Goal: Check status: Check status

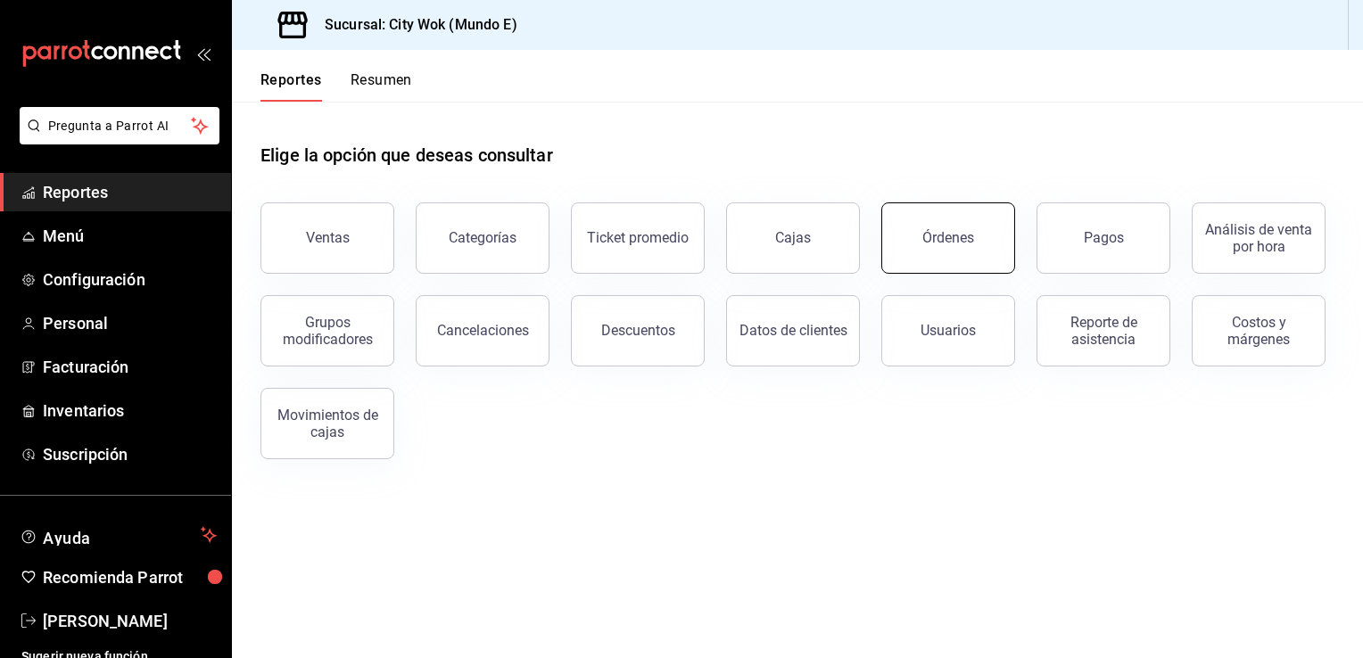
click at [956, 234] on div "Órdenes" at bounding box center [948, 237] width 52 height 17
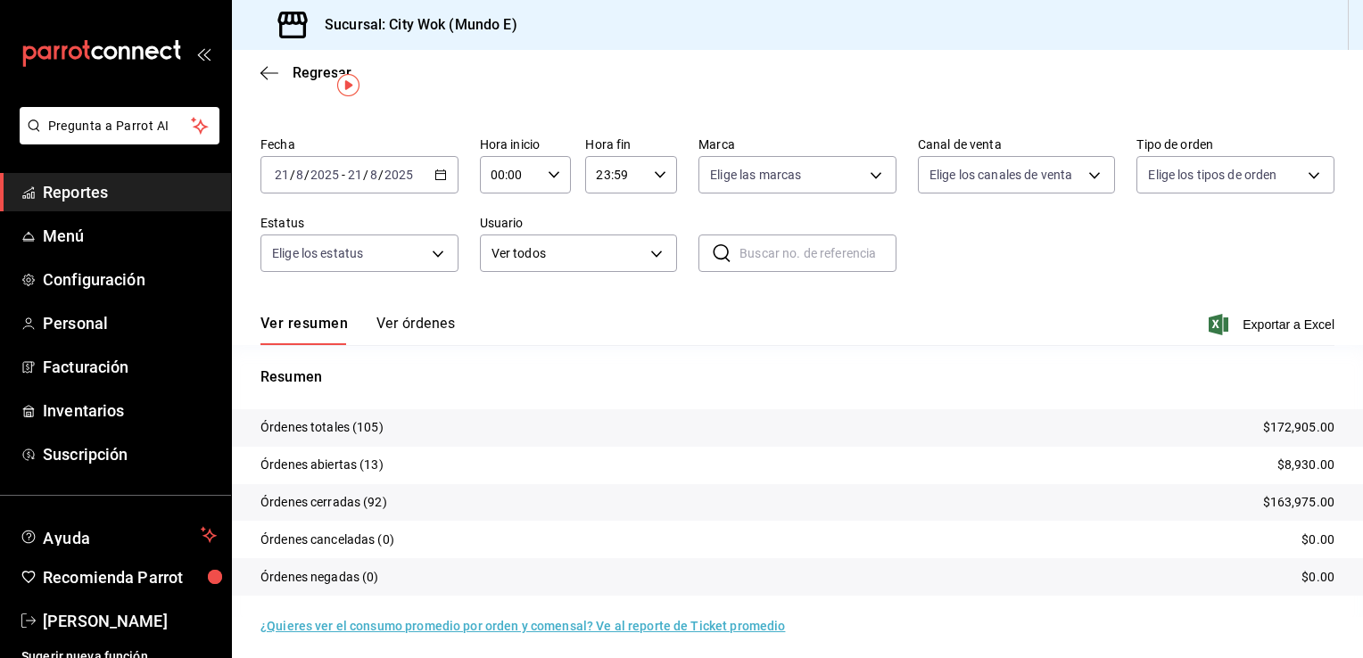
scroll to position [42, 0]
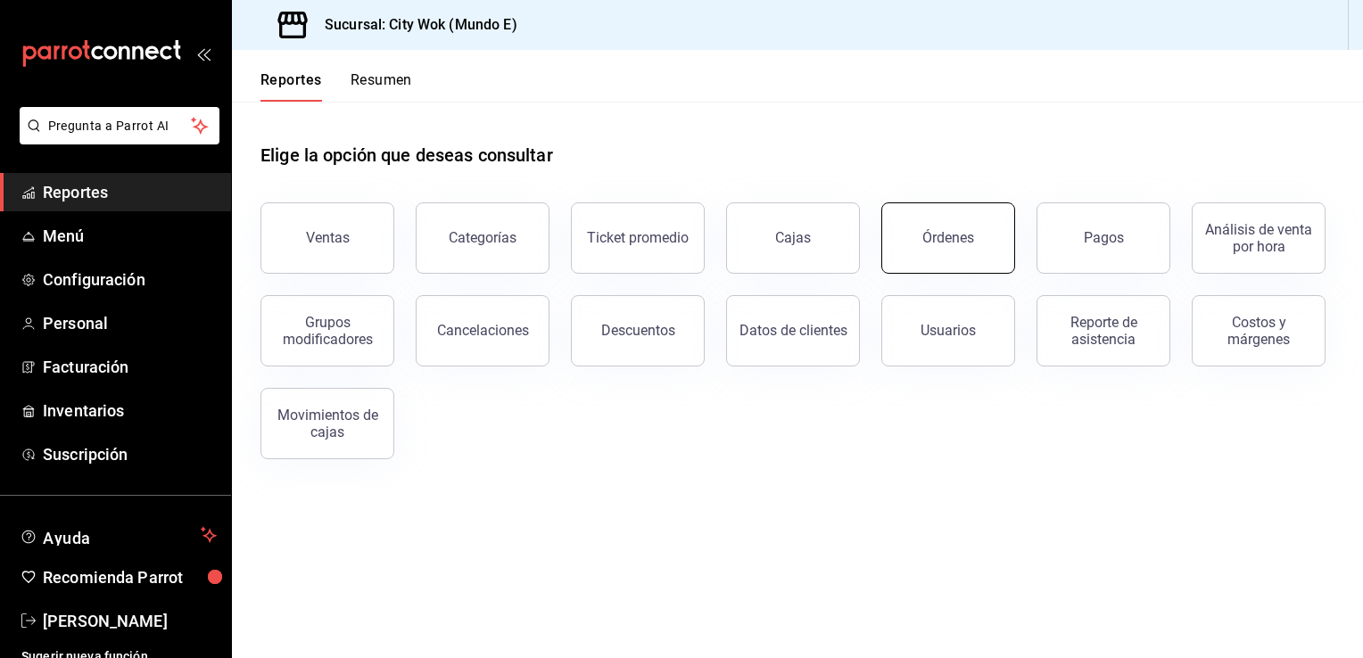
click at [943, 237] on div "Órdenes" at bounding box center [948, 237] width 52 height 17
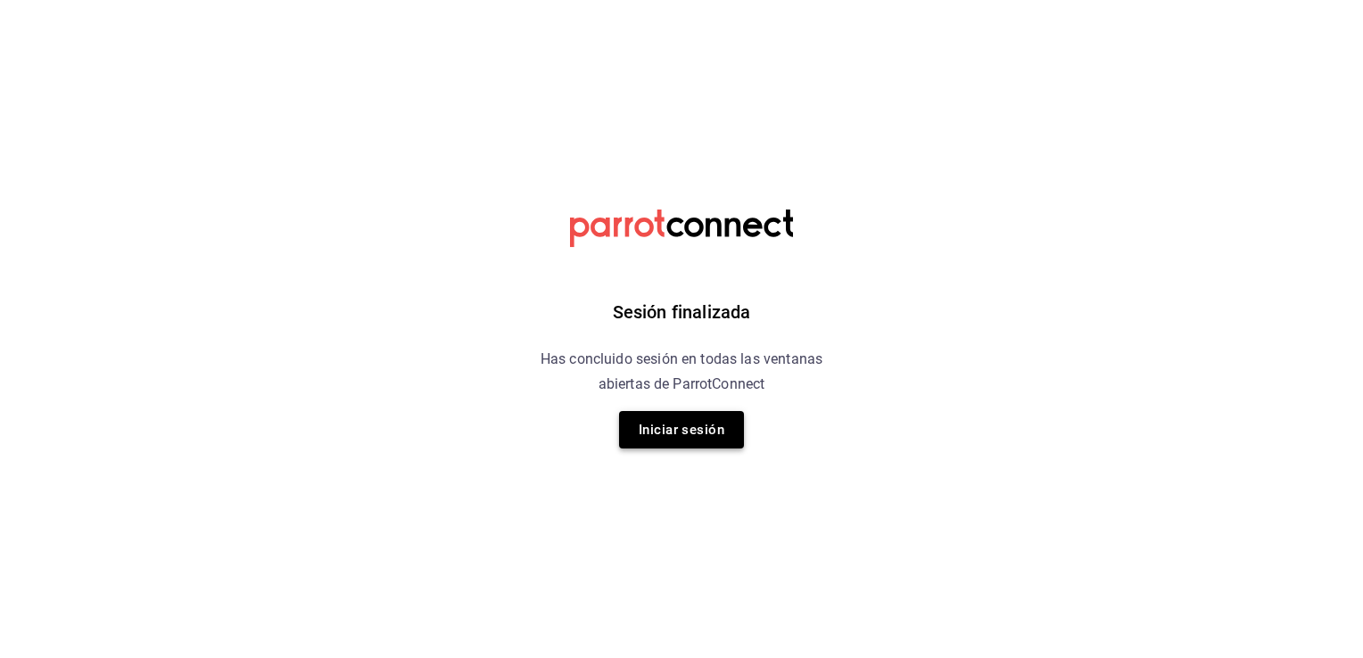
click at [657, 433] on button "Iniciar sesión" at bounding box center [681, 429] width 125 height 37
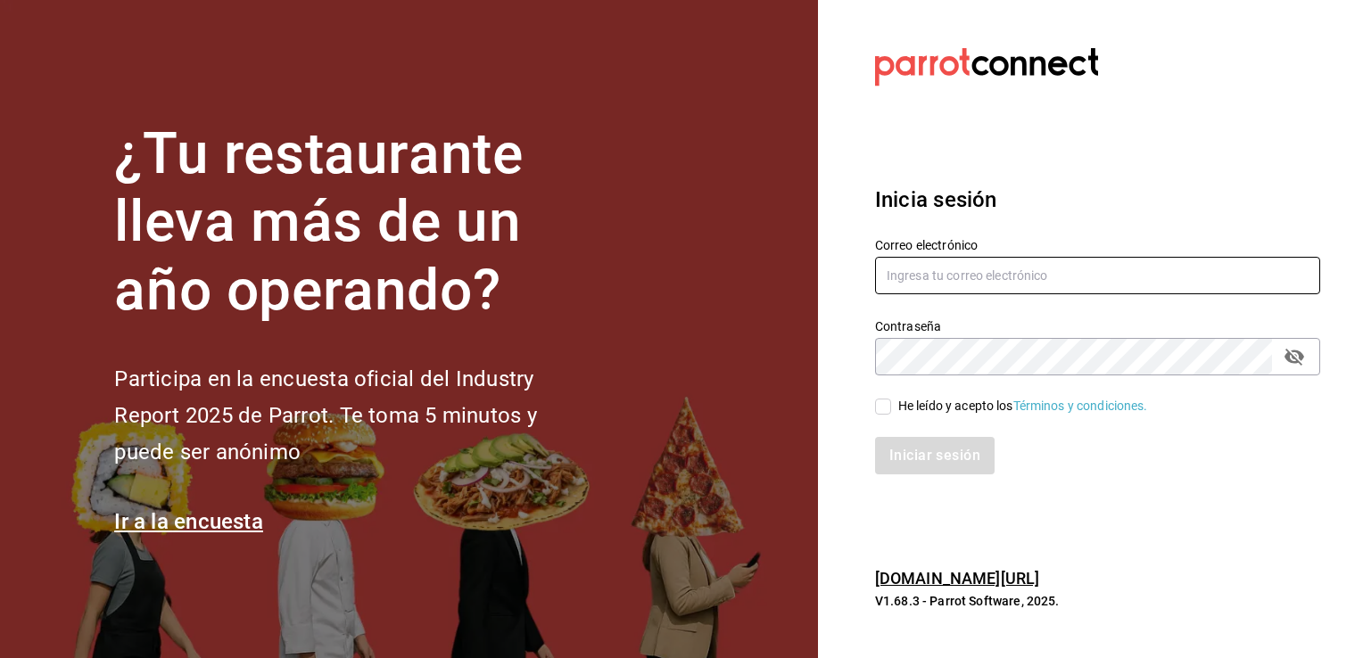
type input "cgl5644186393@gmail.com"
click at [883, 406] on input "He leído y acepto los Términos y condiciones." at bounding box center [883, 407] width 16 height 16
checkbox input "true"
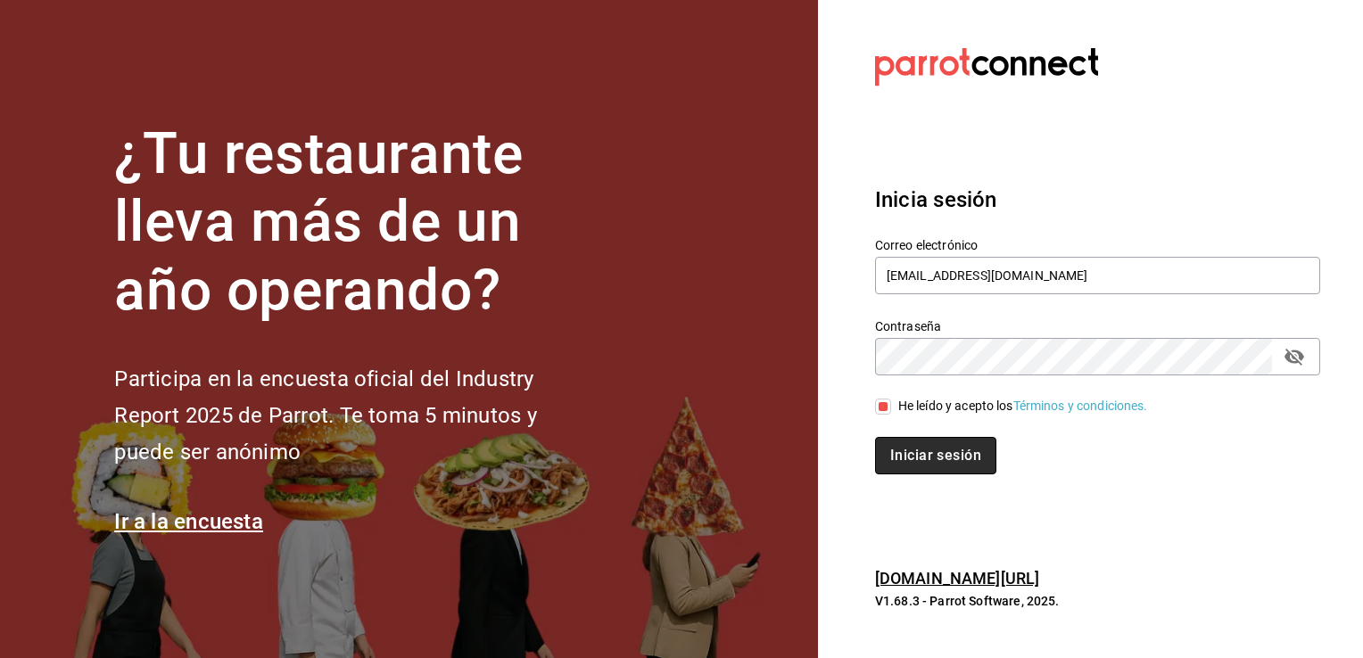
click at [930, 466] on button "Iniciar sesión" at bounding box center [935, 455] width 121 height 37
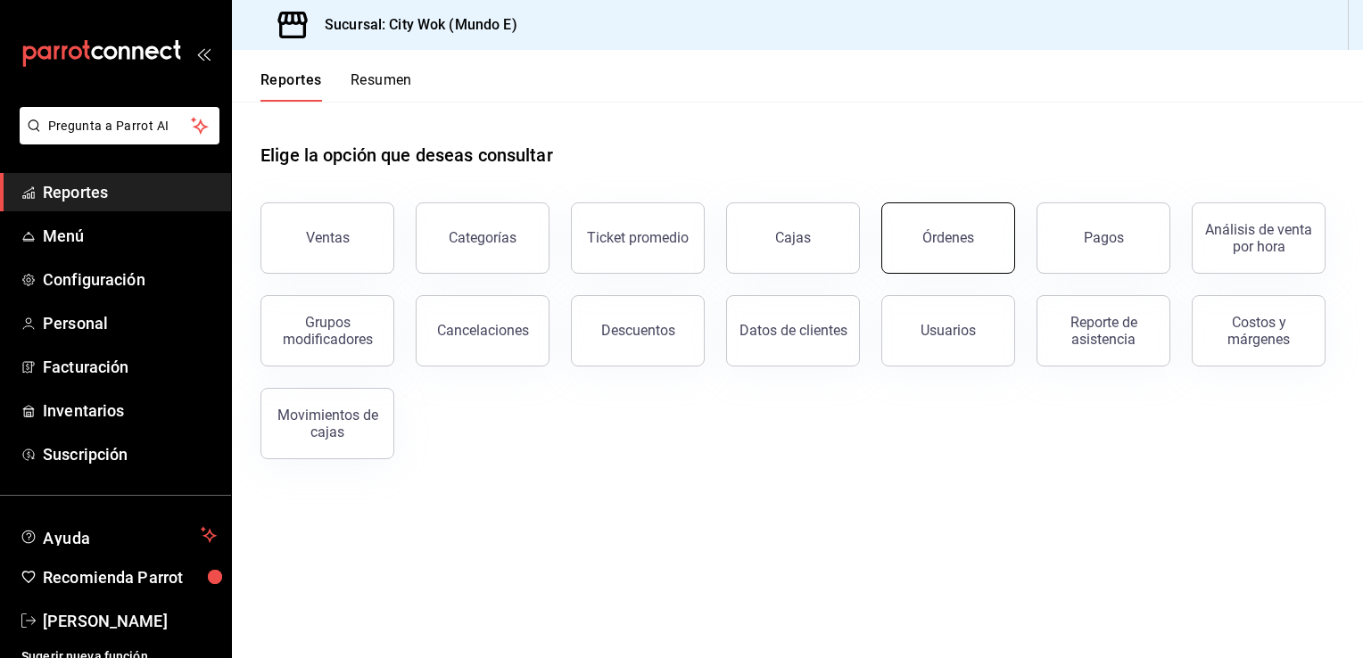
click at [946, 232] on div "Órdenes" at bounding box center [948, 237] width 52 height 17
click at [968, 248] on button "Órdenes" at bounding box center [948, 238] width 134 height 71
click at [963, 255] on button "Órdenes" at bounding box center [948, 238] width 134 height 71
click at [942, 239] on div "Órdenes" at bounding box center [948, 237] width 52 height 17
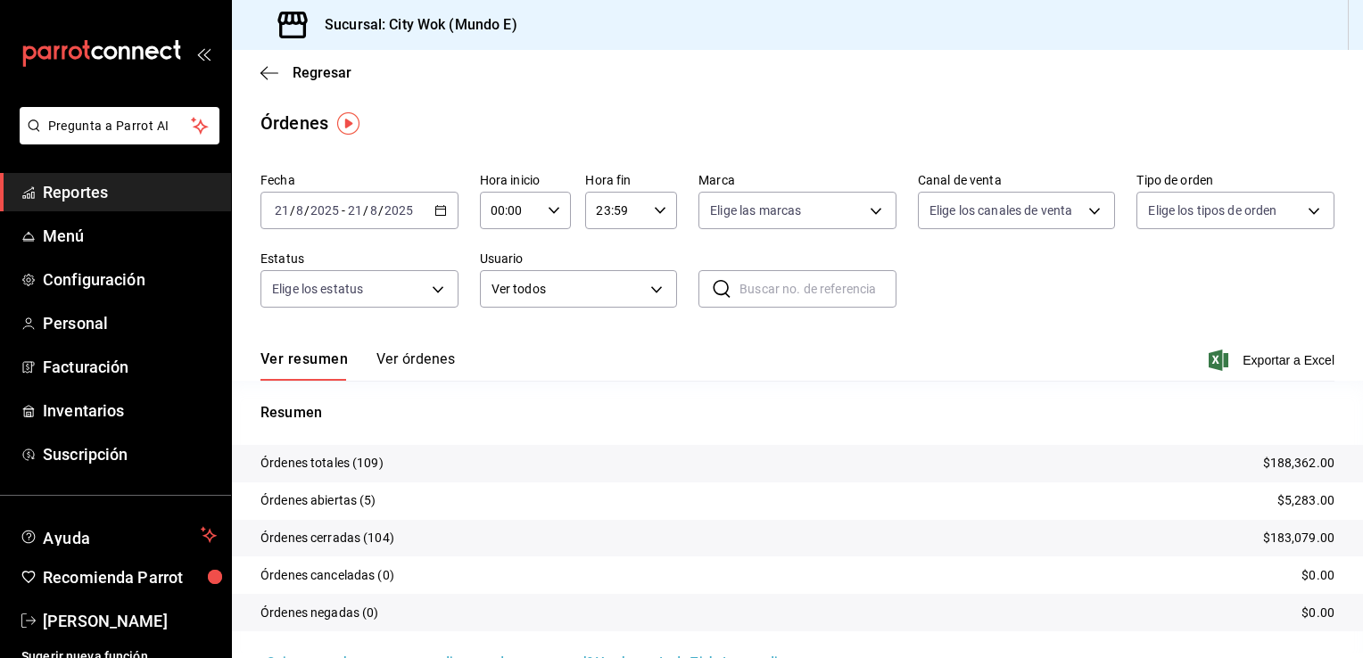
click at [899, 85] on div "Regresar" at bounding box center [797, 72] width 1131 height 45
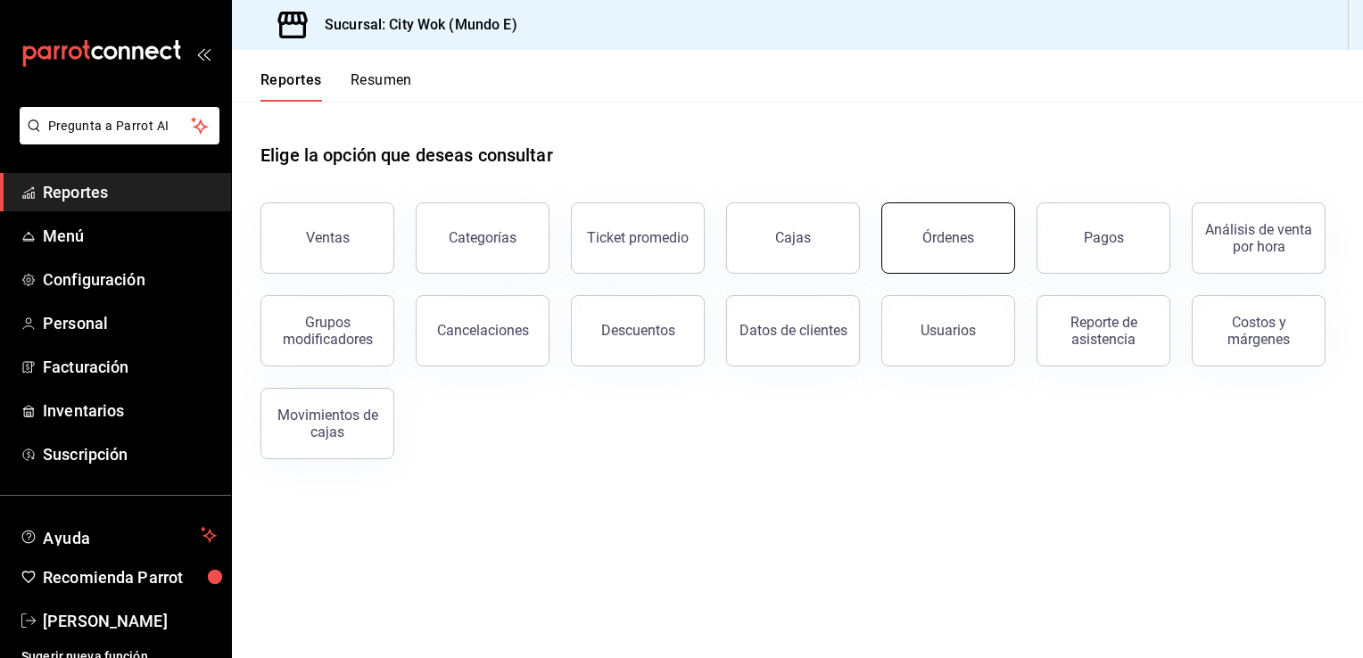
click at [935, 242] on div "Órdenes" at bounding box center [948, 237] width 52 height 17
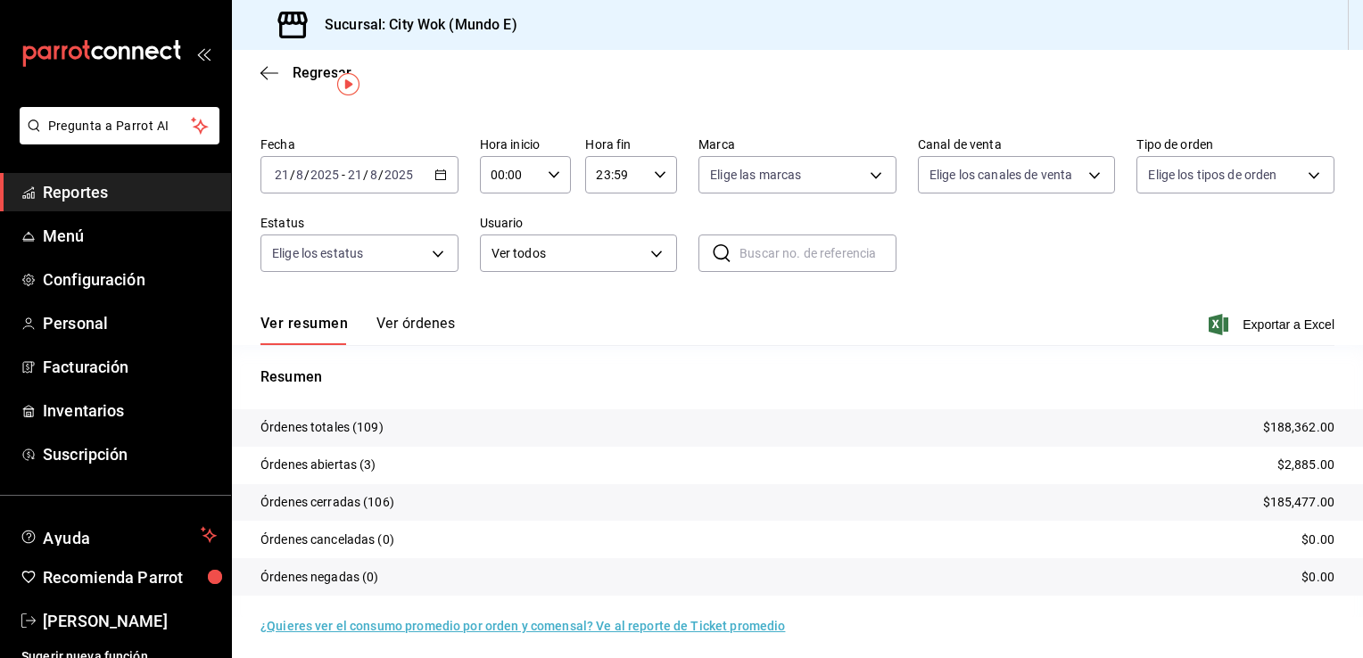
scroll to position [42, 0]
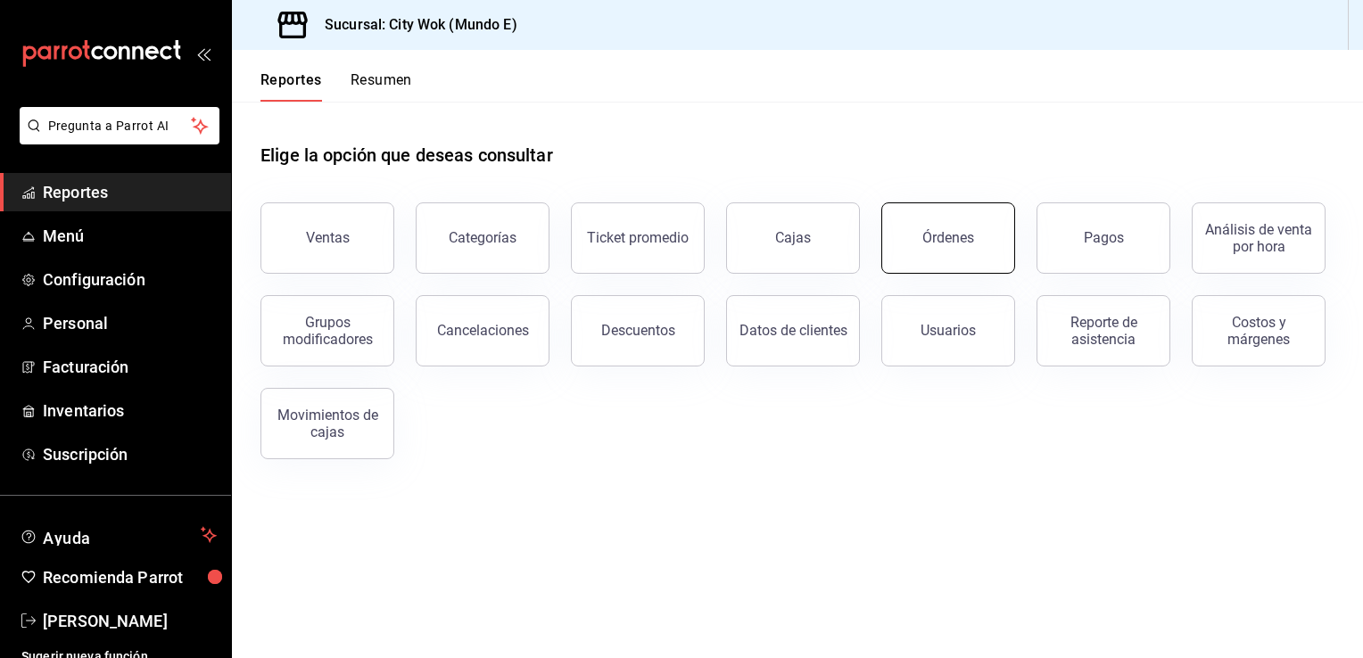
click at [956, 240] on div "Órdenes" at bounding box center [948, 237] width 52 height 17
